Goal: Navigation & Orientation: Find specific page/section

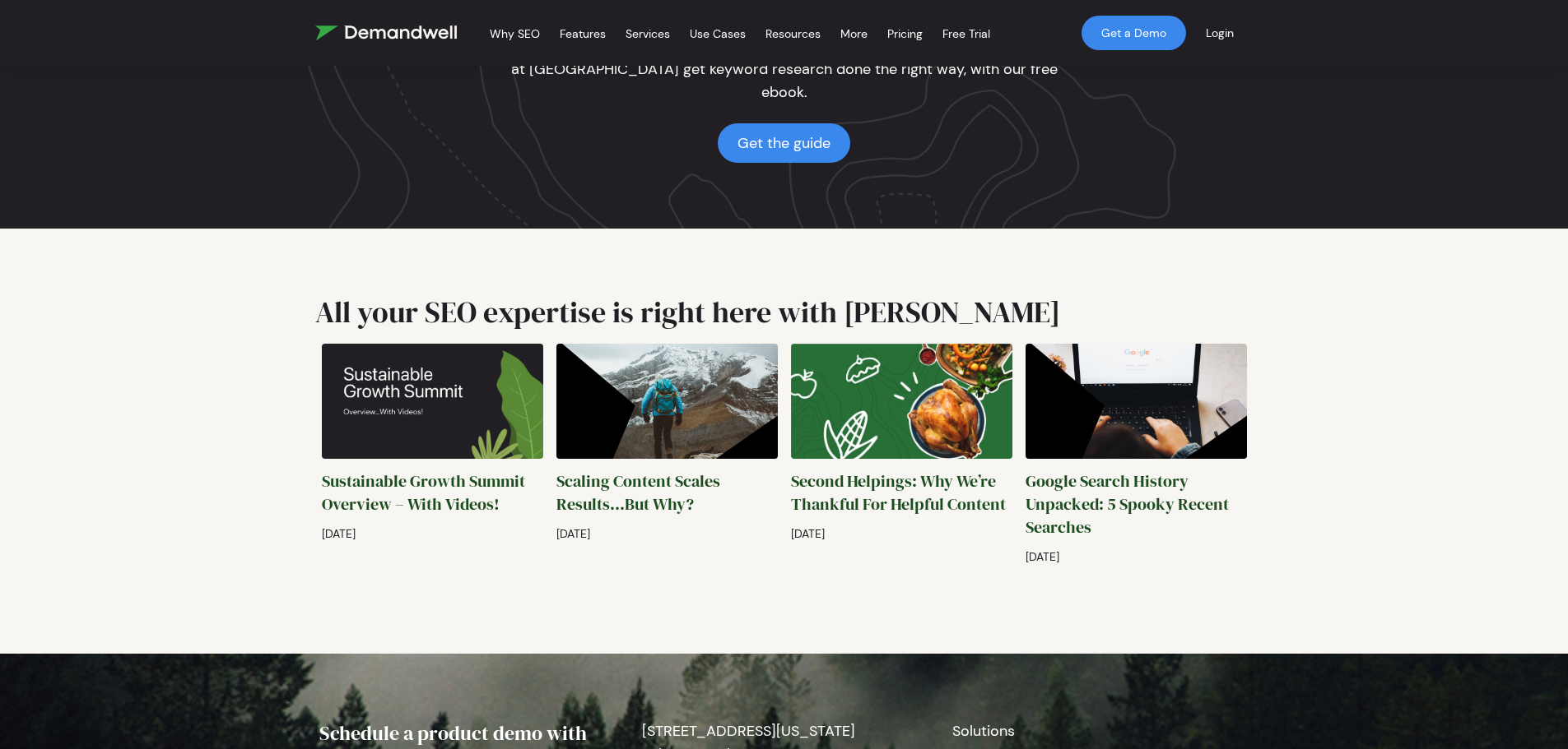
scroll to position [3949, 0]
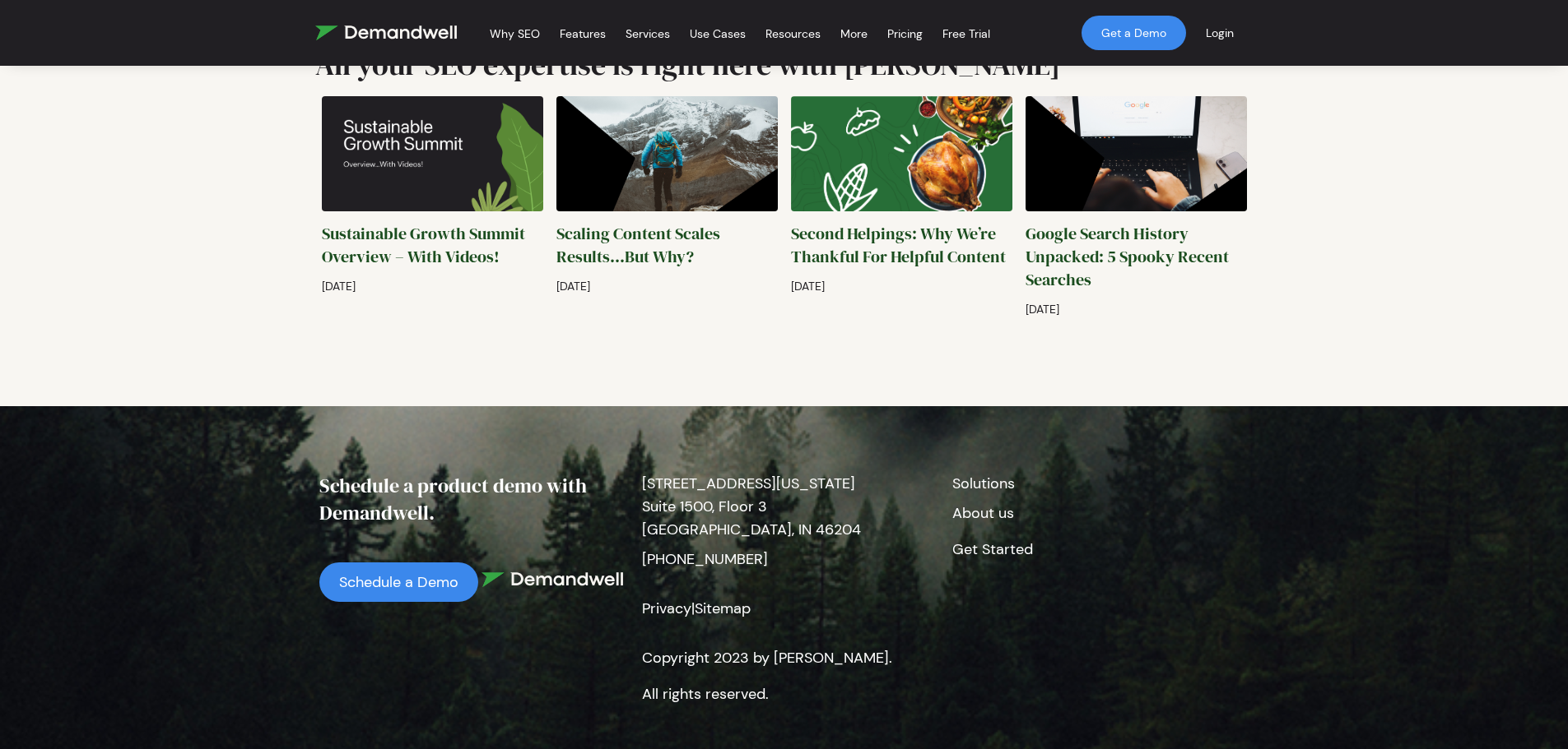
click at [978, 503] on link "About us" at bounding box center [983, 513] width 61 height 20
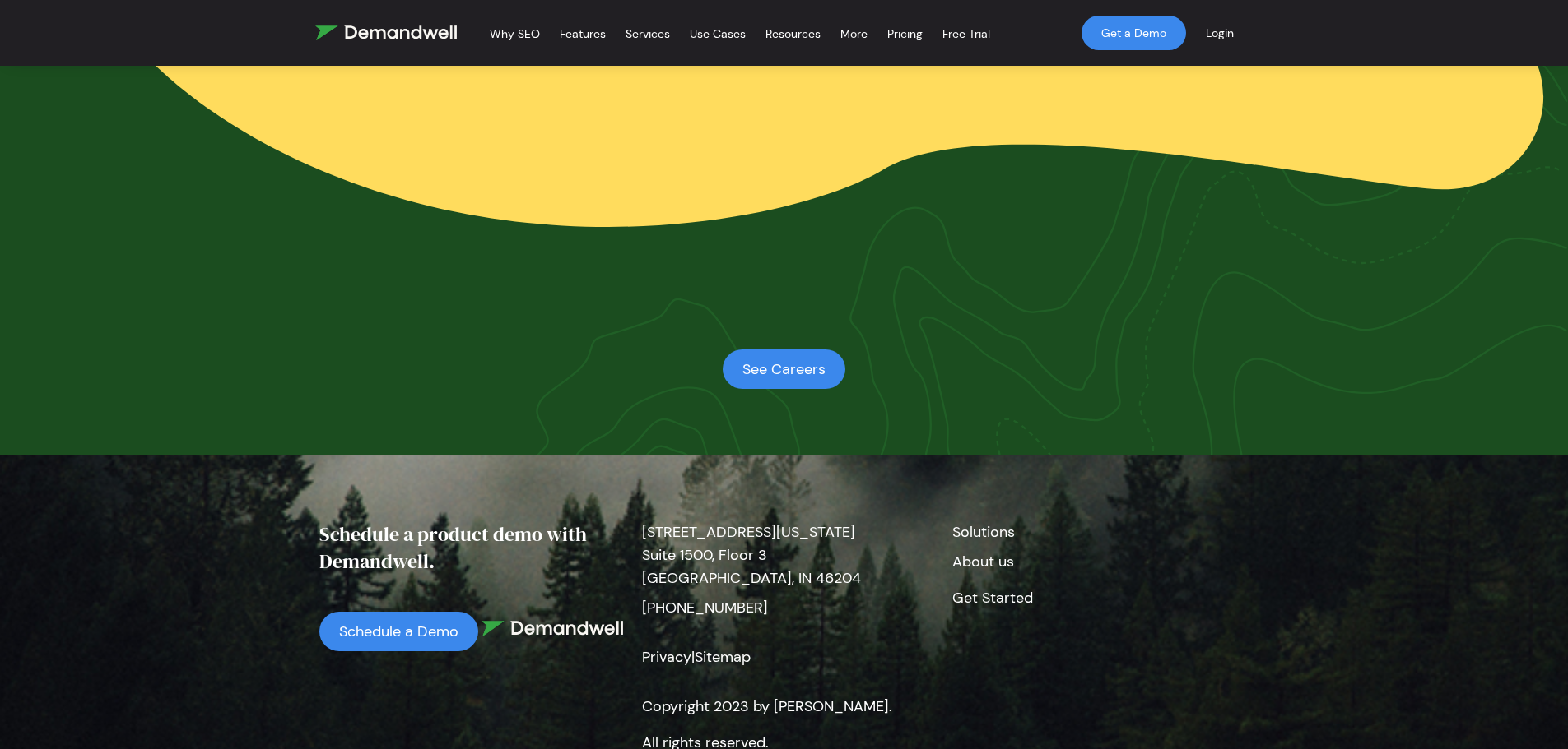
scroll to position [3673, 0]
